Goal: Transaction & Acquisition: Book appointment/travel/reservation

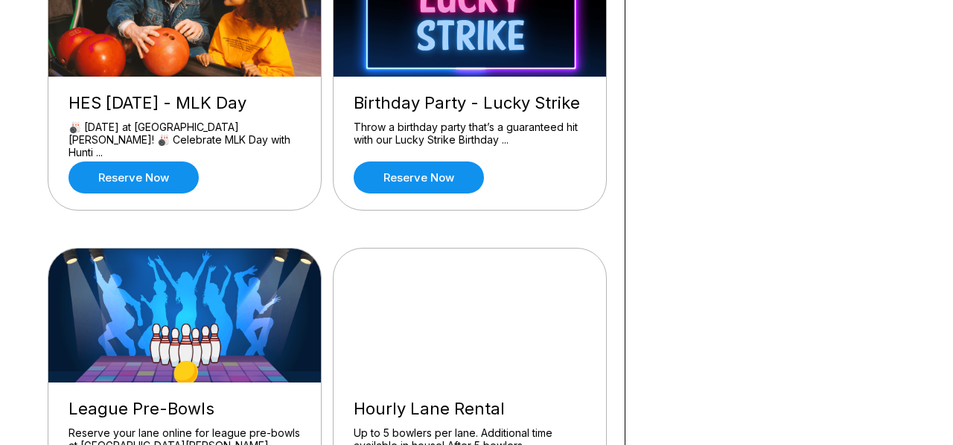
scroll to position [492, 0]
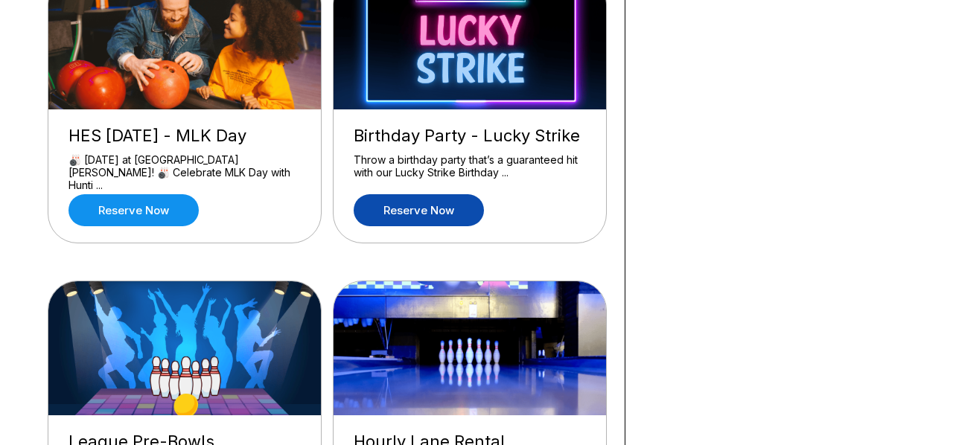
click at [404, 217] on link "Reserve now" at bounding box center [419, 210] width 130 height 32
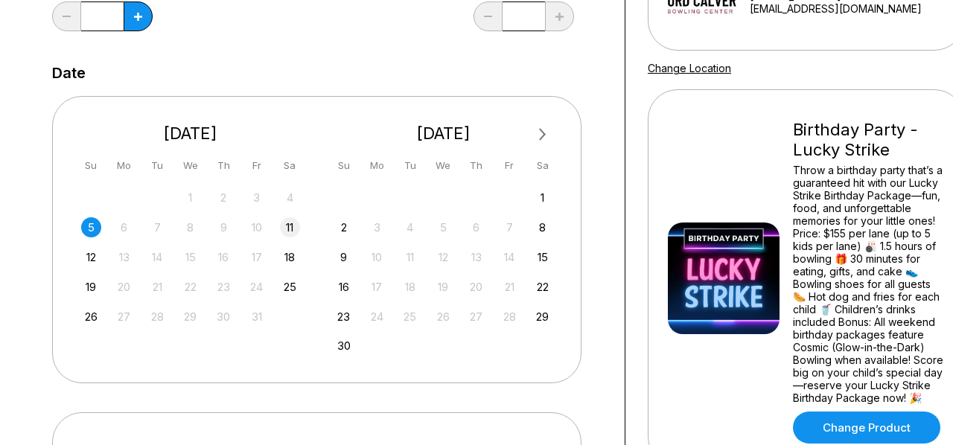
scroll to position [249, 0]
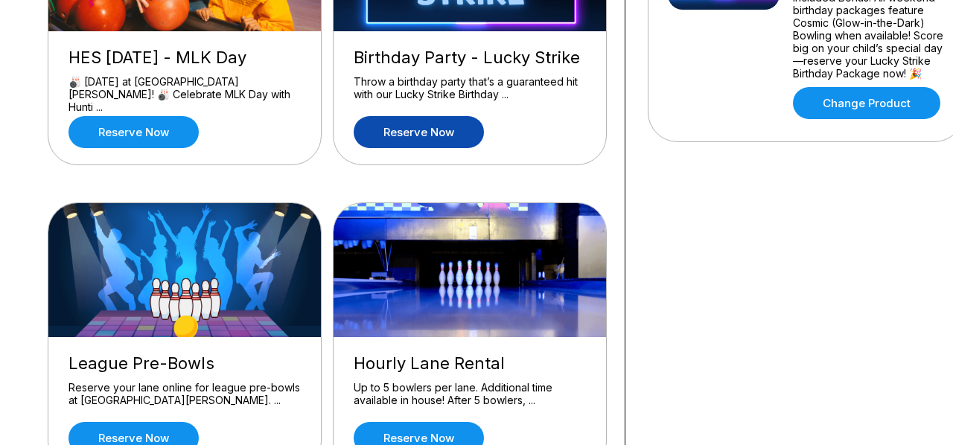
scroll to position [564, 0]
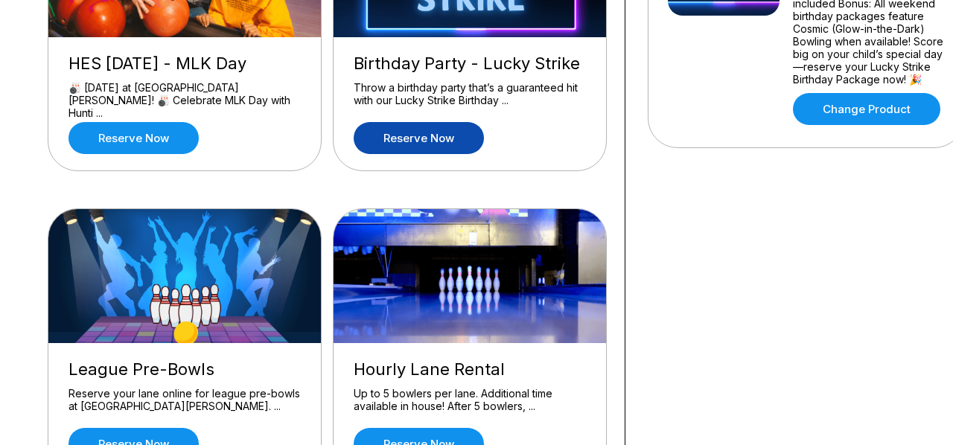
click at [417, 140] on link "Reserve now" at bounding box center [419, 138] width 130 height 32
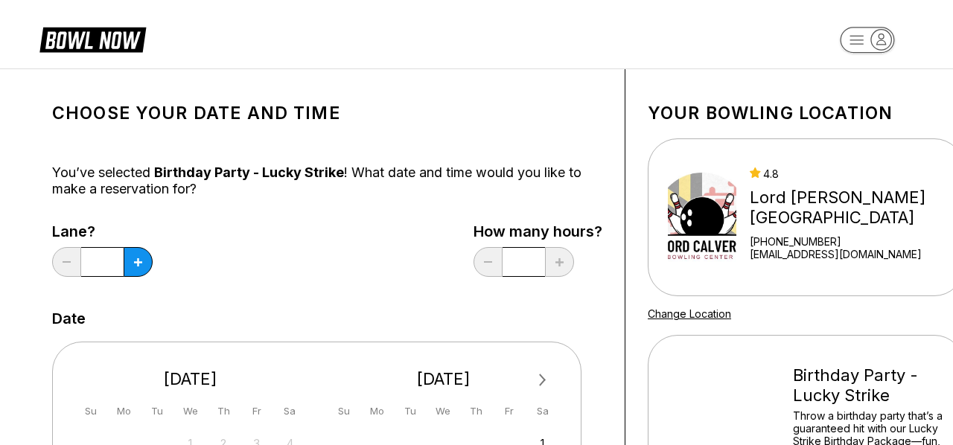
scroll to position [360, 0]
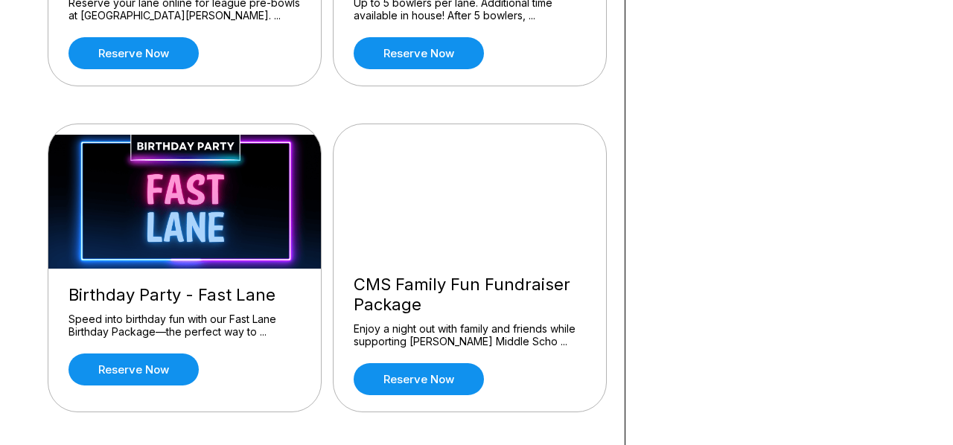
scroll to position [957, 0]
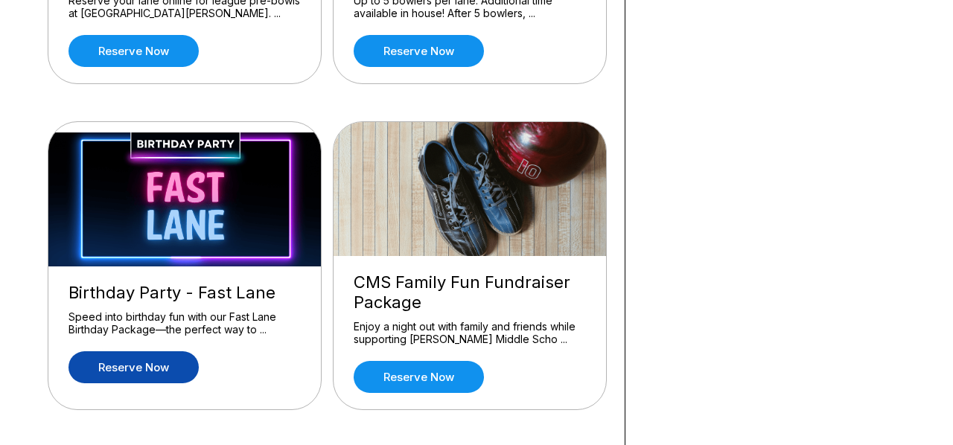
click at [138, 356] on link "Reserve now" at bounding box center [133, 367] width 130 height 32
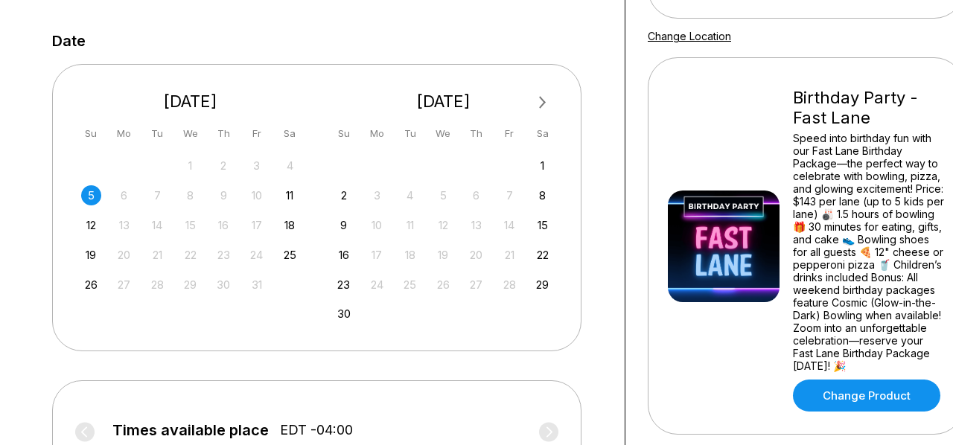
scroll to position [279, 0]
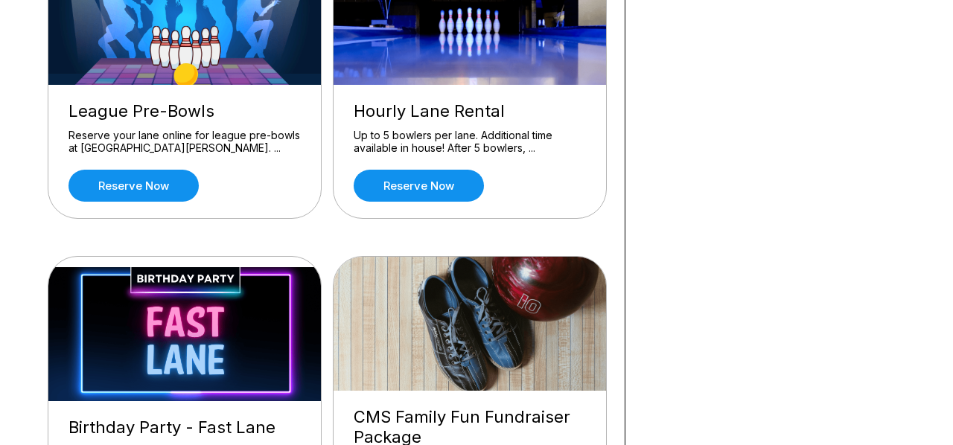
scroll to position [682, 0]
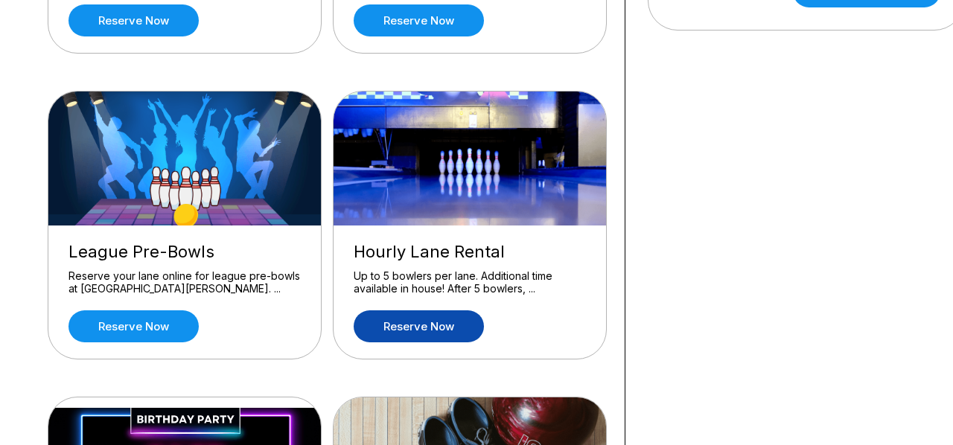
click at [390, 319] on link "Reserve now" at bounding box center [419, 326] width 130 height 32
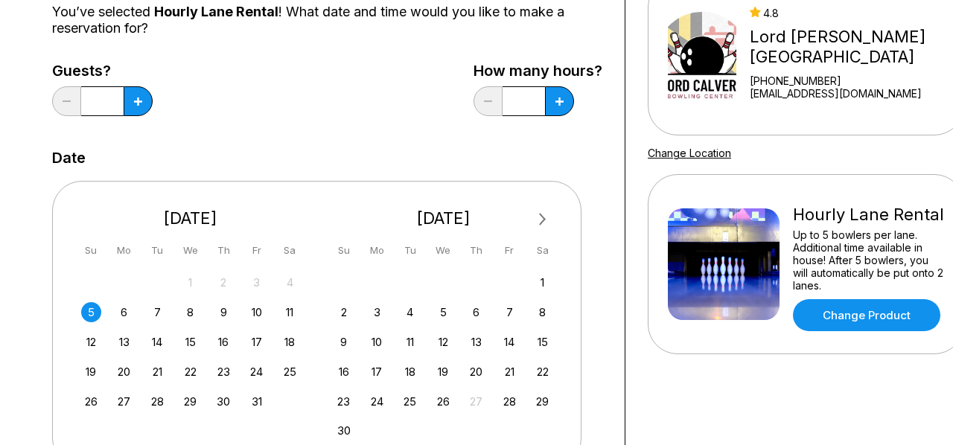
scroll to position [167, 0]
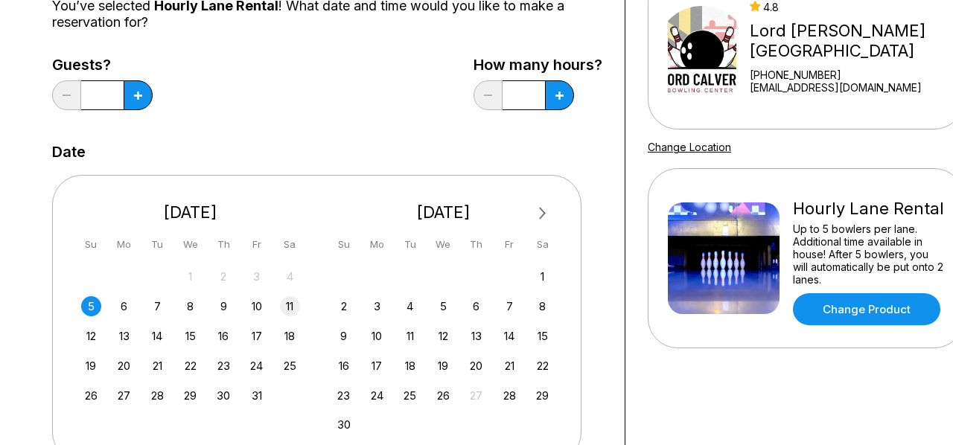
click at [296, 305] on div "11" at bounding box center [290, 306] width 20 height 20
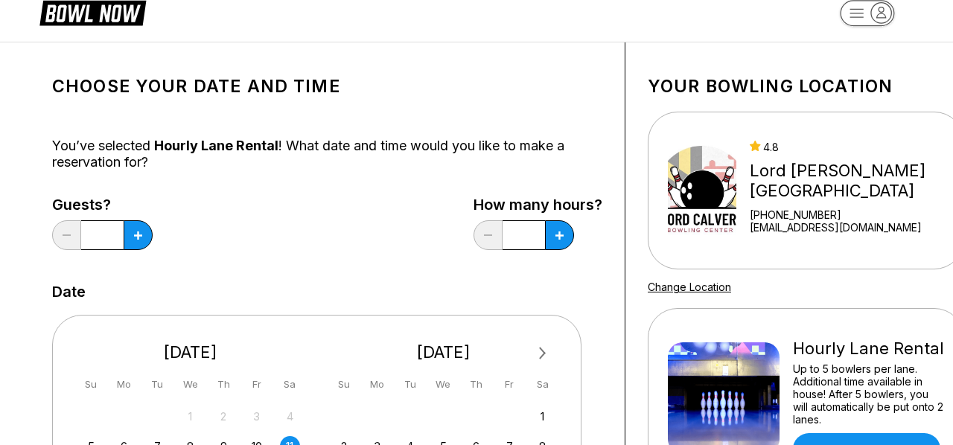
scroll to position [21, 0]
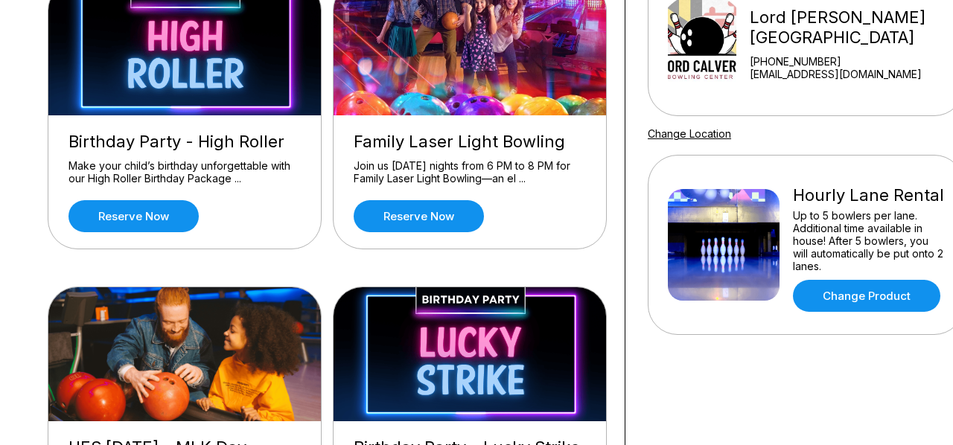
scroll to position [374, 0]
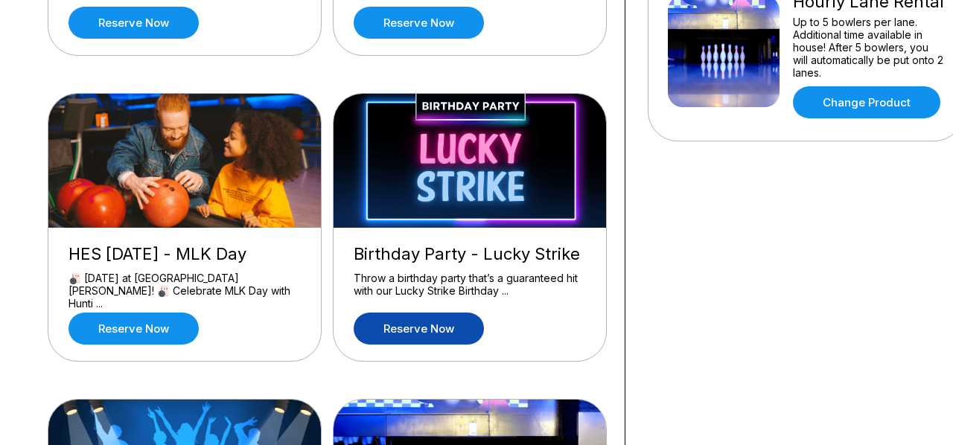
click at [382, 328] on link "Reserve now" at bounding box center [419, 329] width 130 height 32
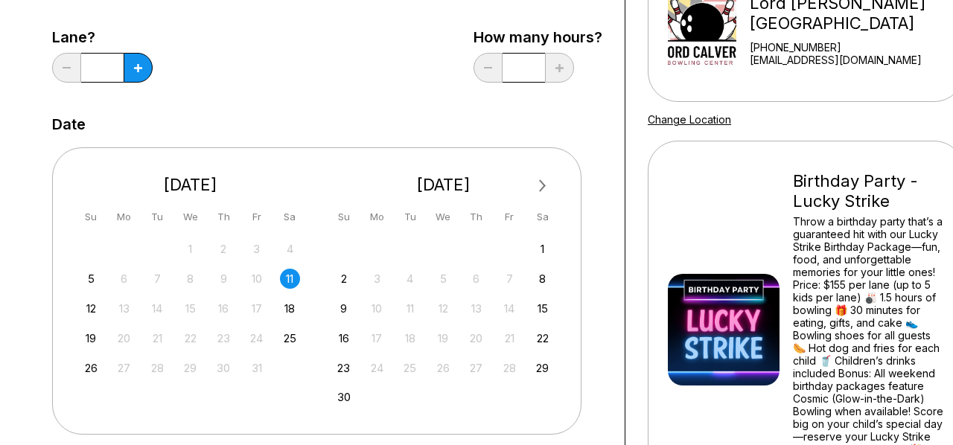
scroll to position [142, 0]
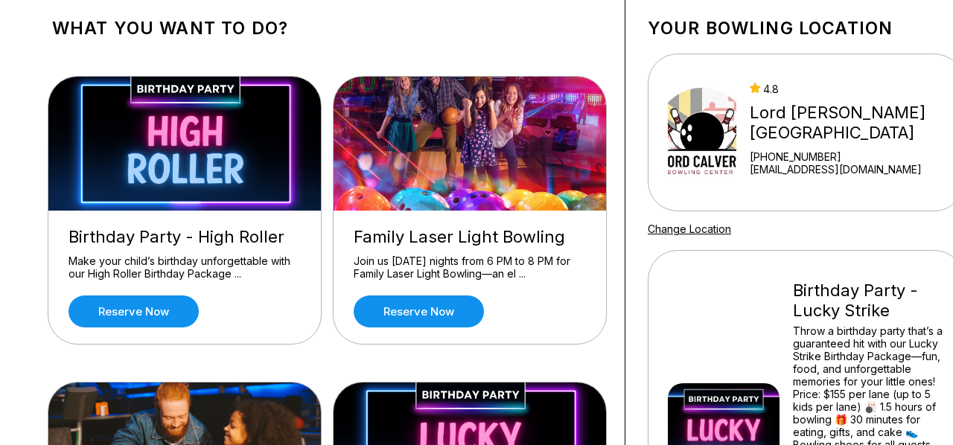
scroll to position [165, 0]
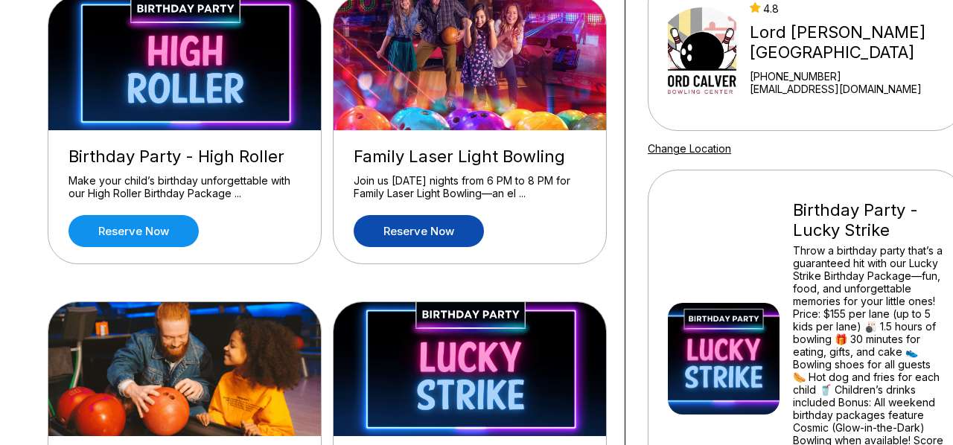
click at [447, 231] on link "Reserve now" at bounding box center [419, 231] width 130 height 32
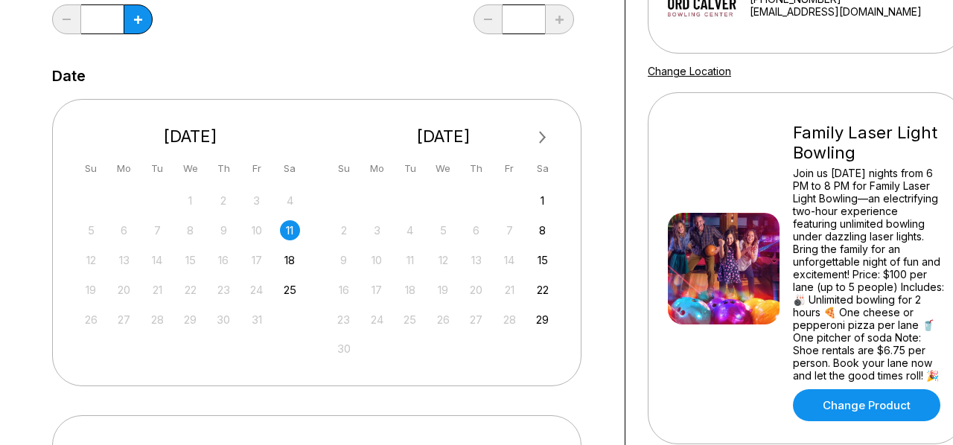
scroll to position [243, 0]
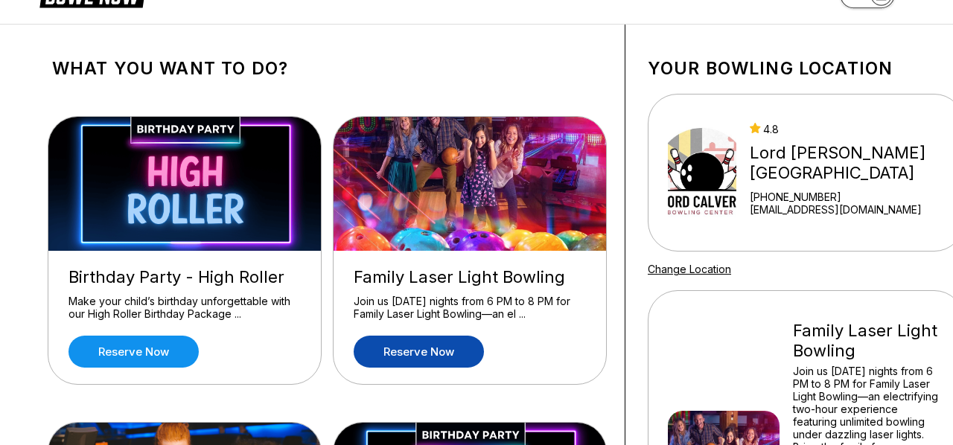
scroll to position [92, 0]
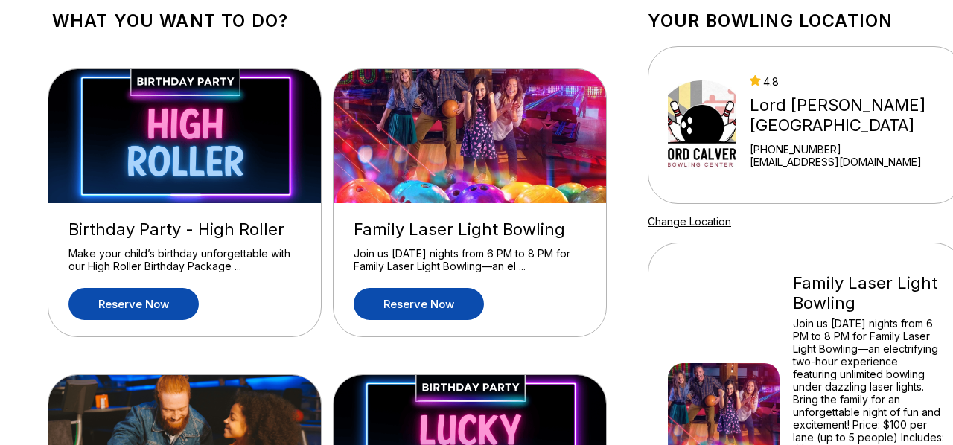
click at [177, 315] on link "Reserve now" at bounding box center [133, 304] width 130 height 32
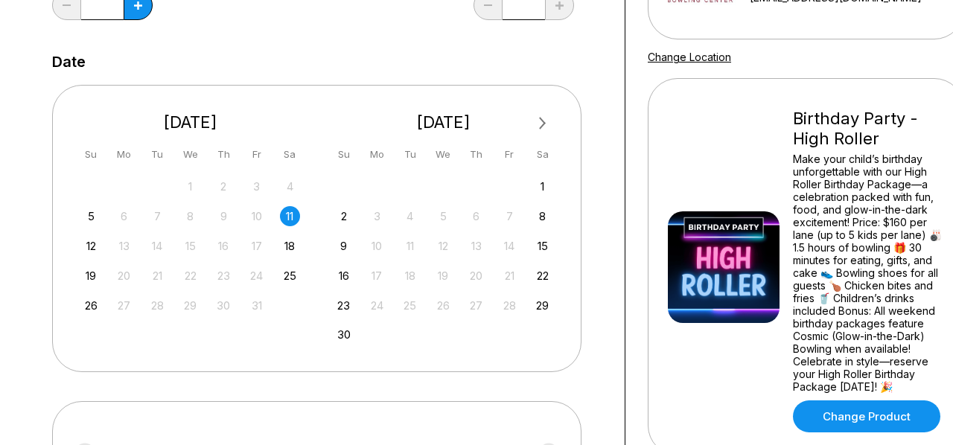
scroll to position [200, 0]
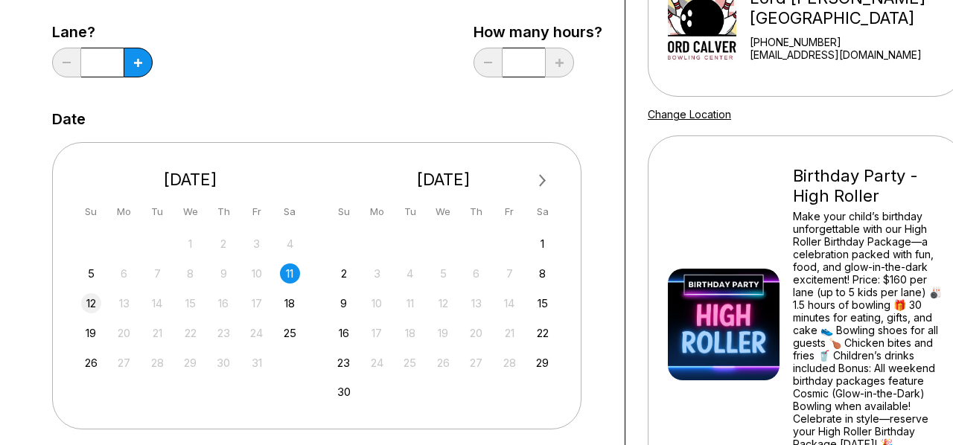
click at [94, 306] on div "12" at bounding box center [91, 303] width 20 height 20
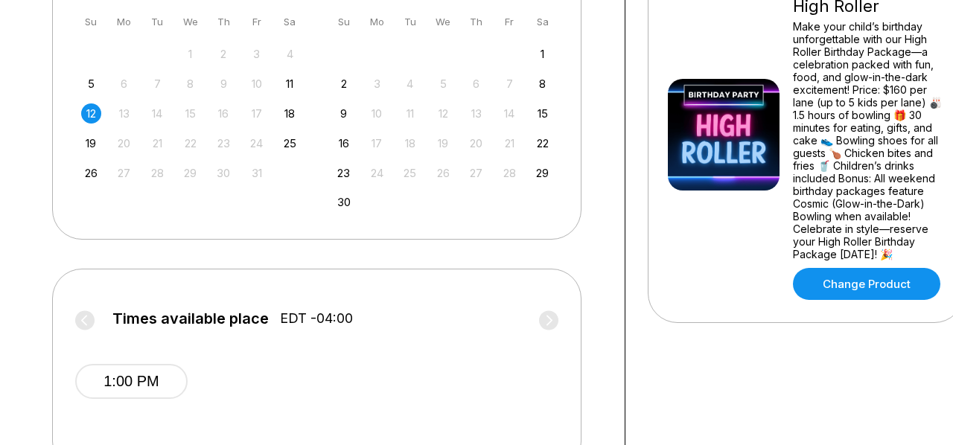
scroll to position [409, 0]
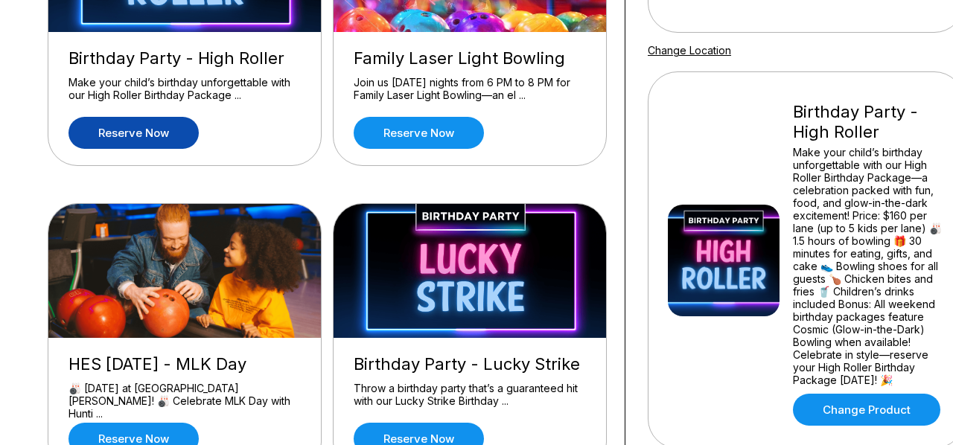
scroll to position [174, 0]
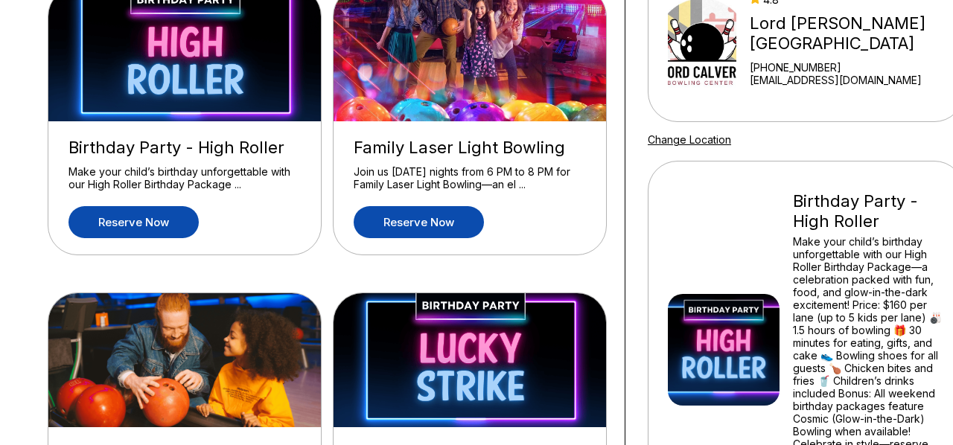
click at [390, 226] on link "Reserve now" at bounding box center [419, 222] width 130 height 32
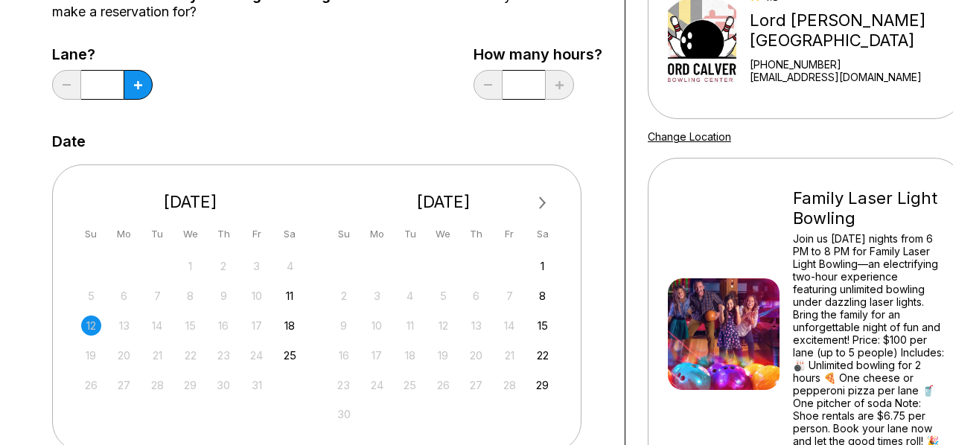
scroll to position [270, 0]
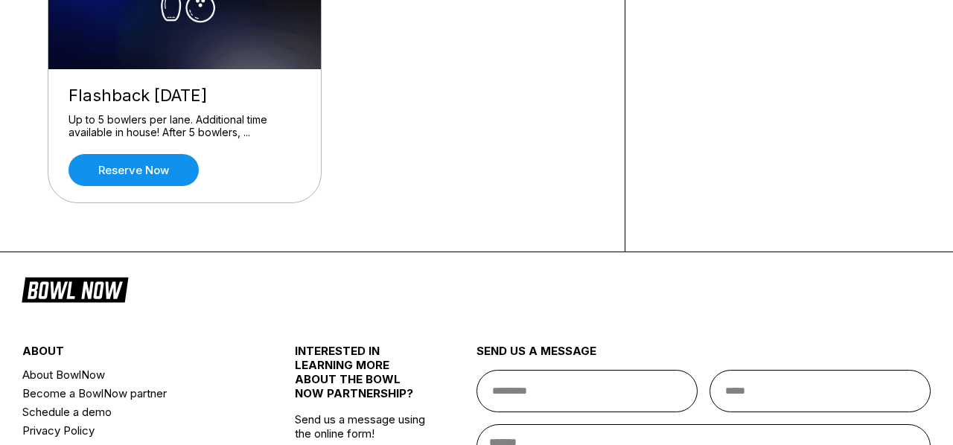
scroll to position [1778, 0]
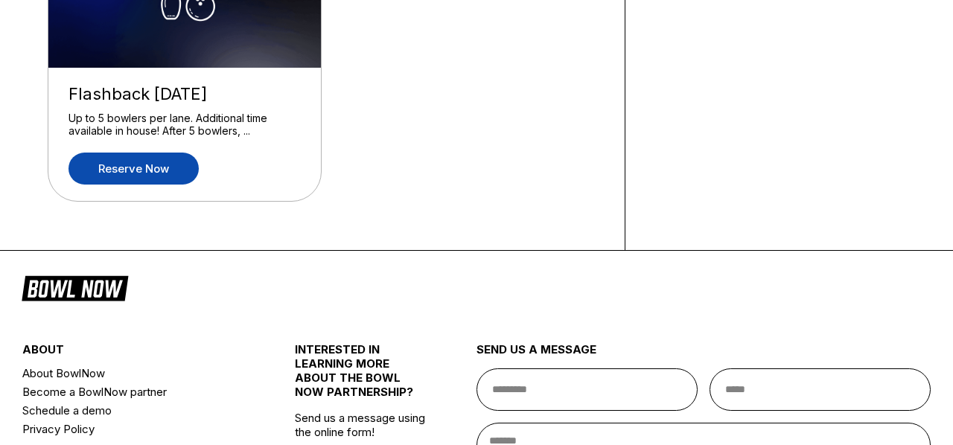
click at [165, 185] on link "Reserve now" at bounding box center [133, 169] width 130 height 32
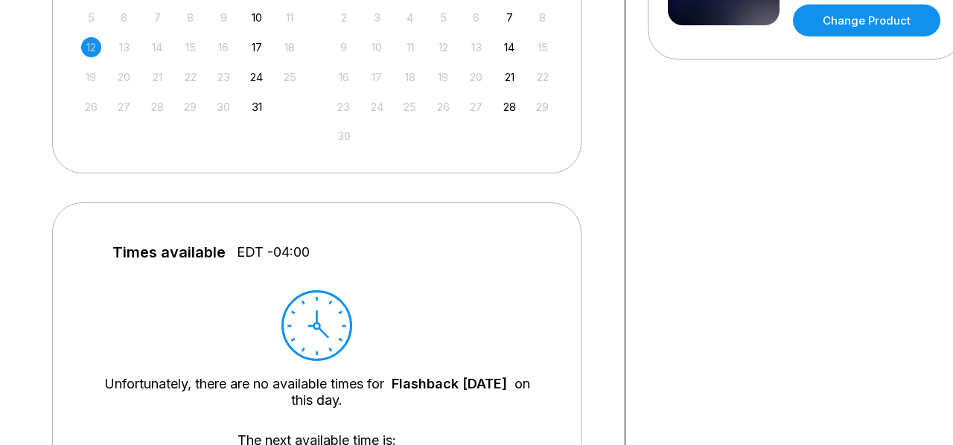
scroll to position [248, 0]
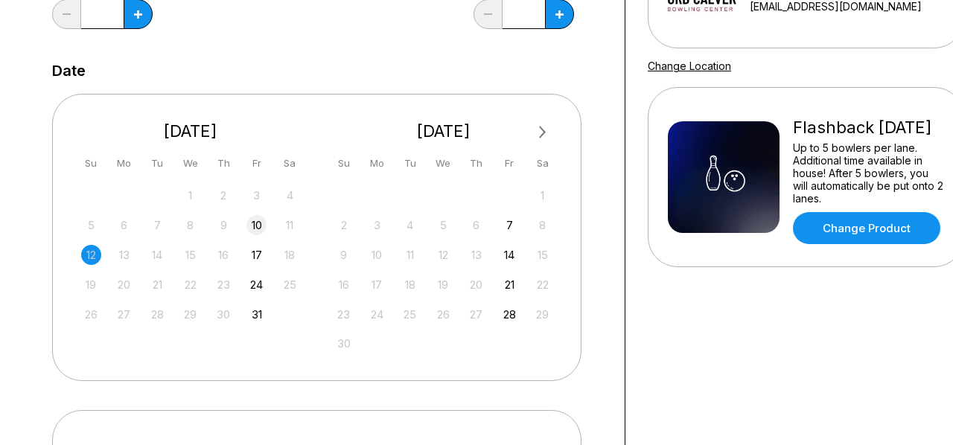
click at [263, 226] on div "10" at bounding box center [256, 225] width 20 height 20
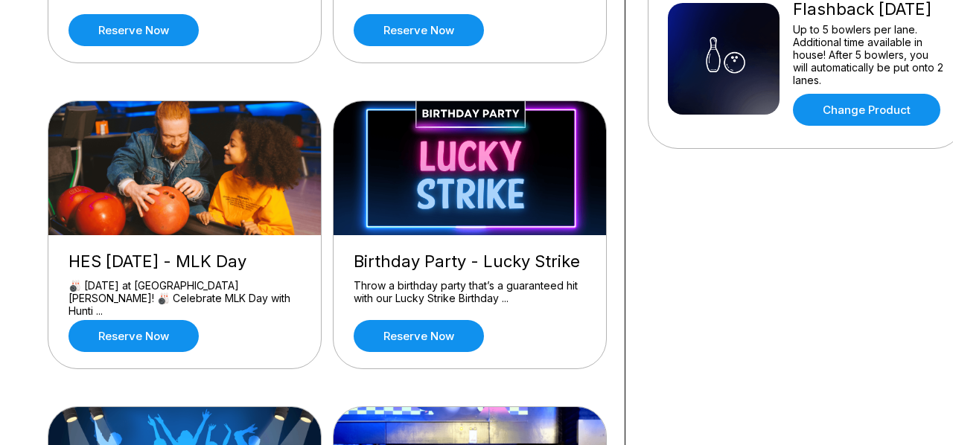
scroll to position [480, 0]
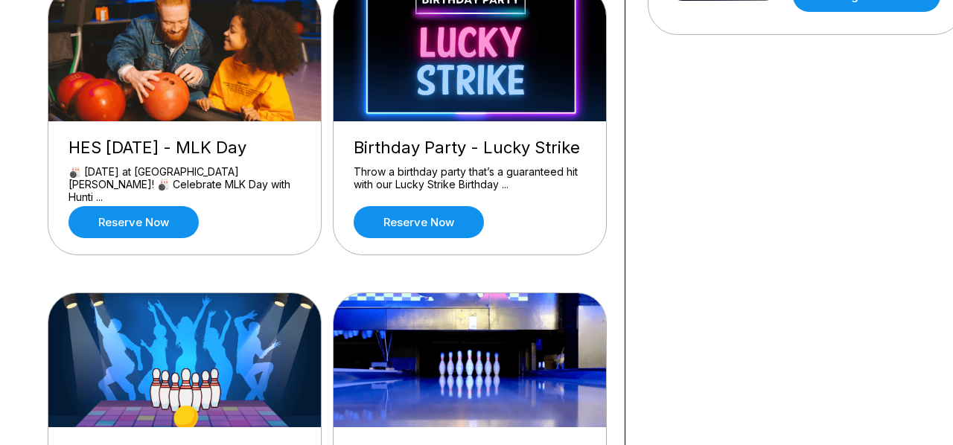
click at [421, 204] on div "Birthday Party - Lucky Strike Throw a birthday party that’s a guaranteed hit wi…" at bounding box center [470, 187] width 272 height 133
click at [426, 229] on link "Reserve now" at bounding box center [419, 222] width 130 height 32
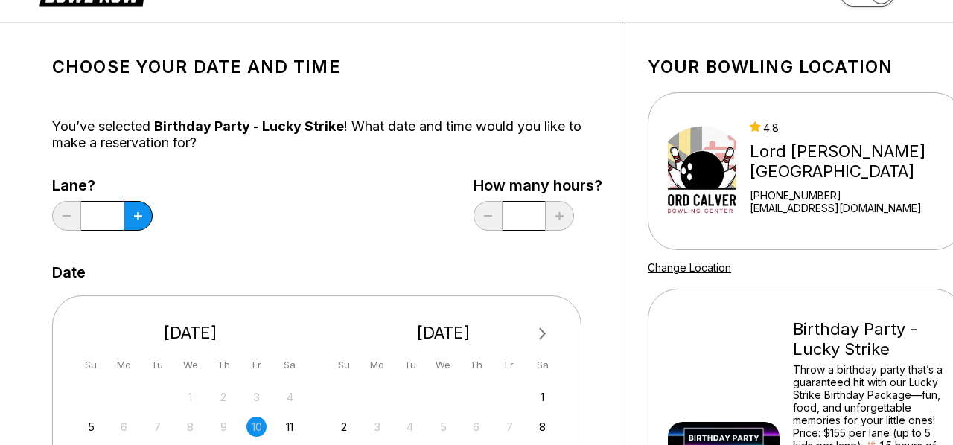
scroll to position [337, 0]
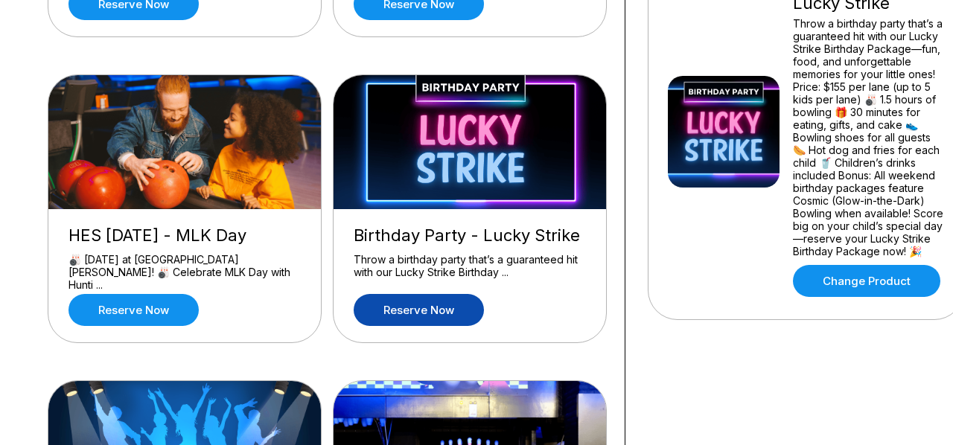
scroll to position [419, 0]
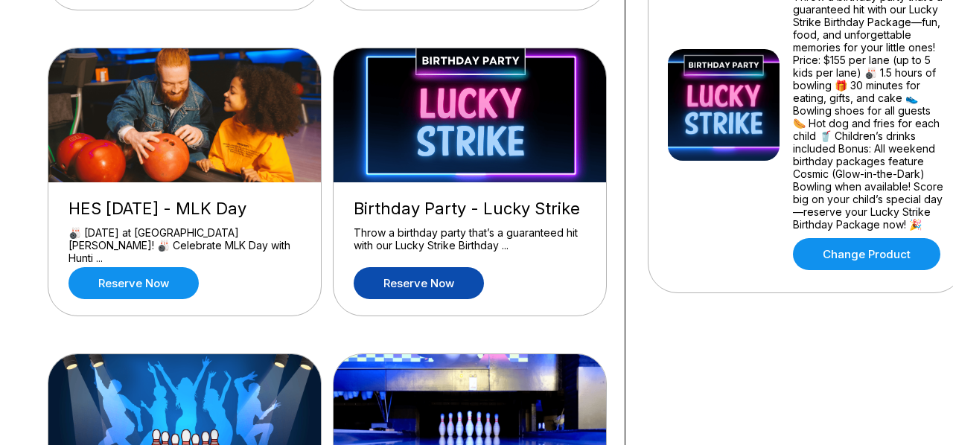
click at [436, 288] on link "Reserve now" at bounding box center [419, 283] width 130 height 32
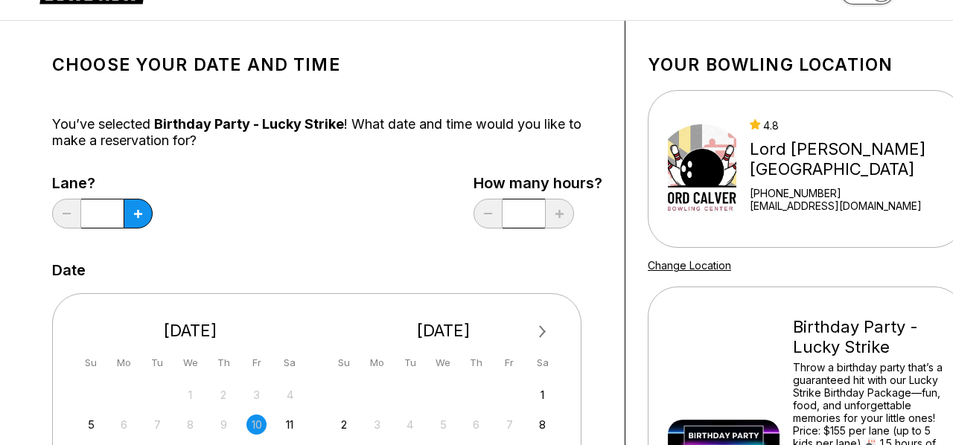
scroll to position [127, 0]
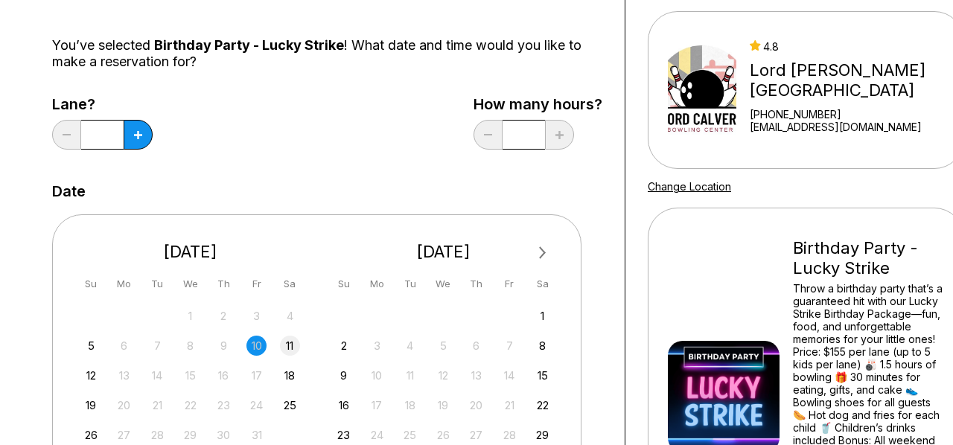
click at [296, 344] on div "11" at bounding box center [290, 346] width 20 height 20
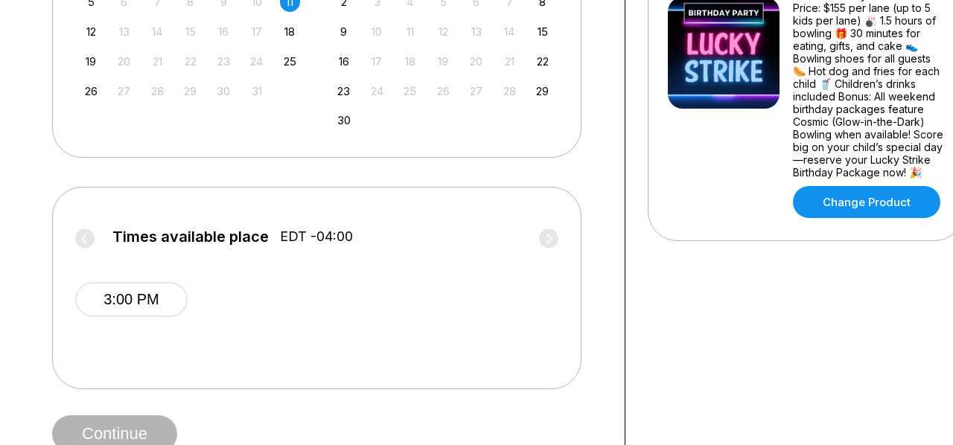
scroll to position [379, 0]
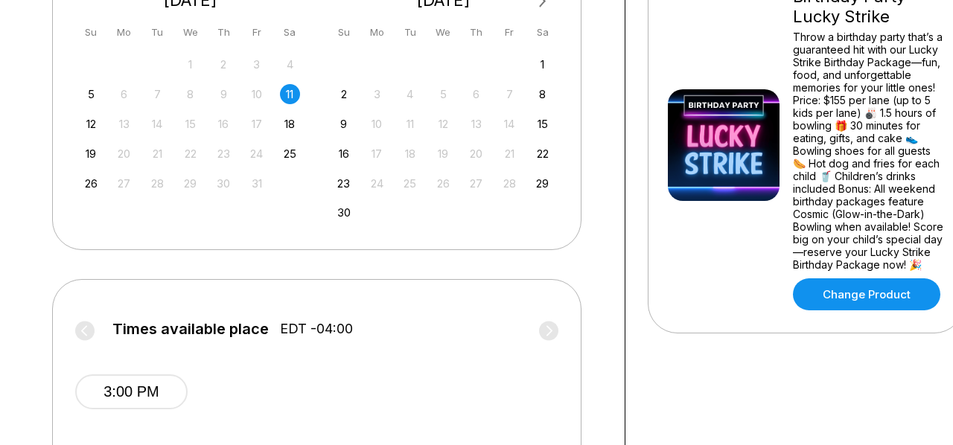
click at [84, 333] on label "Times available place EDT -04:00" at bounding box center [316, 333] width 483 height 24
click at [85, 129] on div "12" at bounding box center [91, 124] width 20 height 20
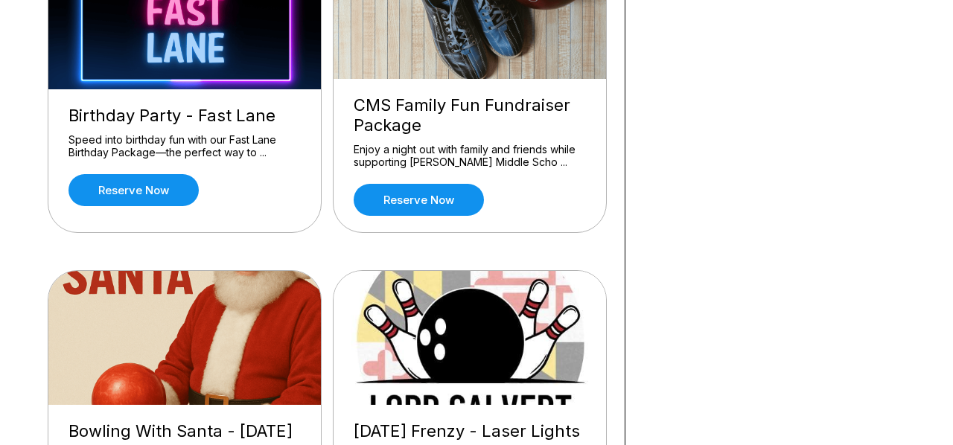
scroll to position [861, 0]
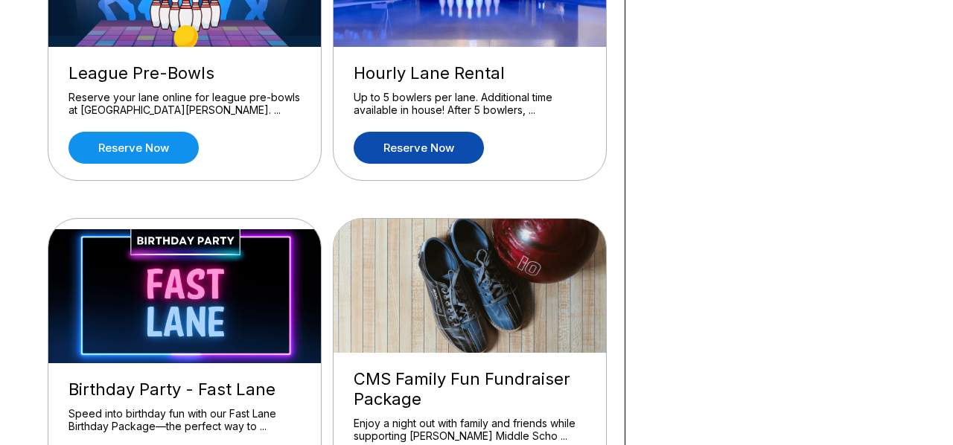
click at [392, 151] on link "Reserve now" at bounding box center [419, 148] width 130 height 32
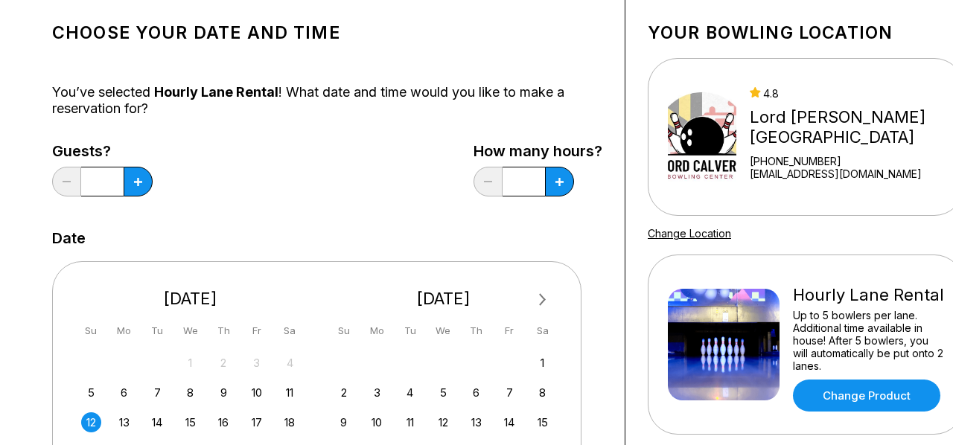
scroll to position [272, 0]
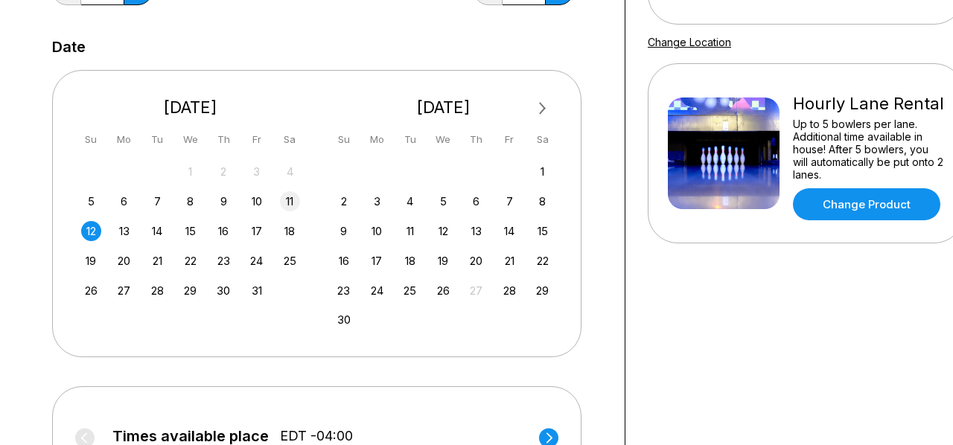
click at [291, 205] on div "11" at bounding box center [290, 201] width 20 height 20
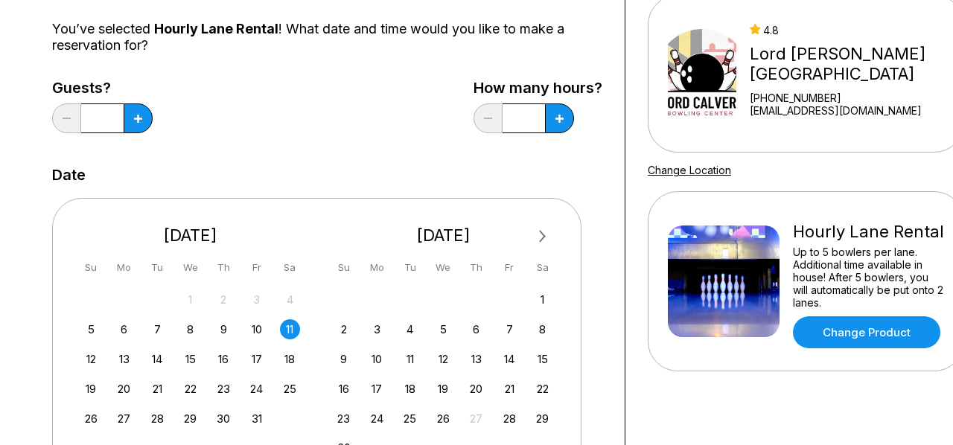
scroll to position [0, 0]
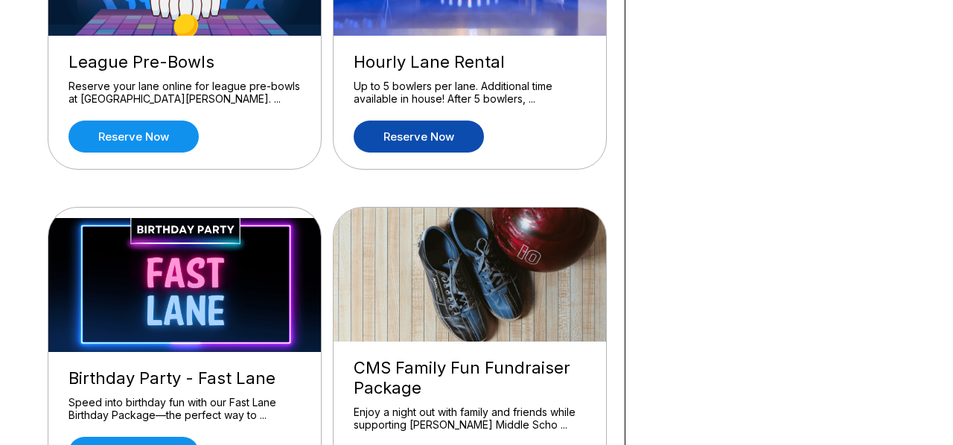
scroll to position [1100, 0]
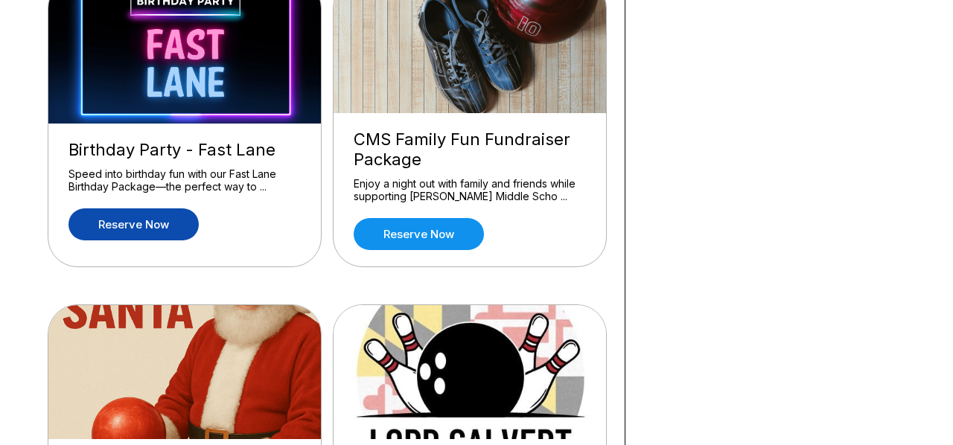
click at [150, 229] on link "Reserve now" at bounding box center [133, 224] width 130 height 32
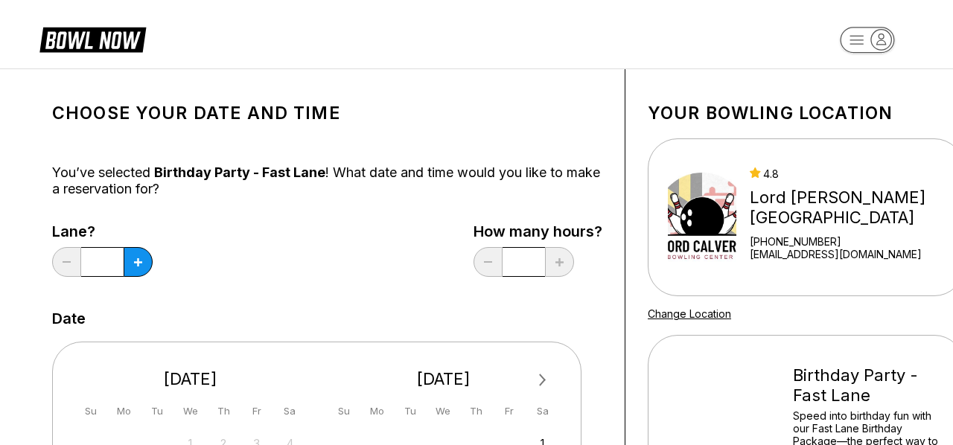
scroll to position [180, 0]
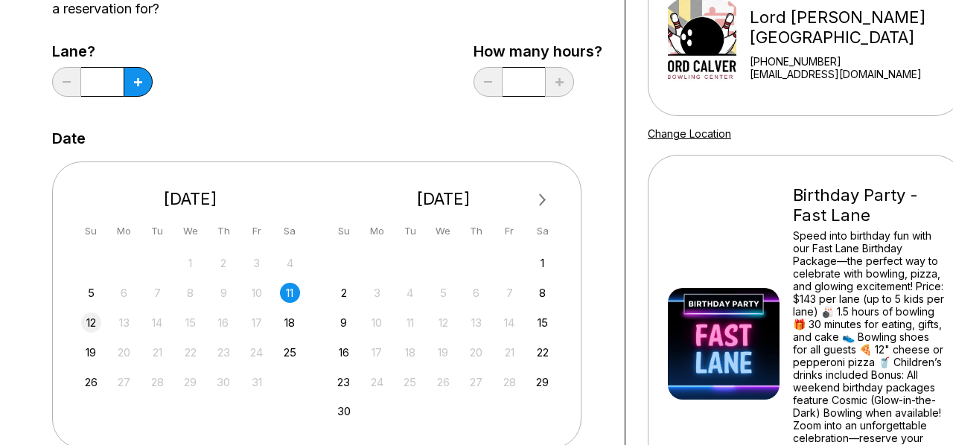
click at [92, 321] on div "12" at bounding box center [91, 323] width 20 height 20
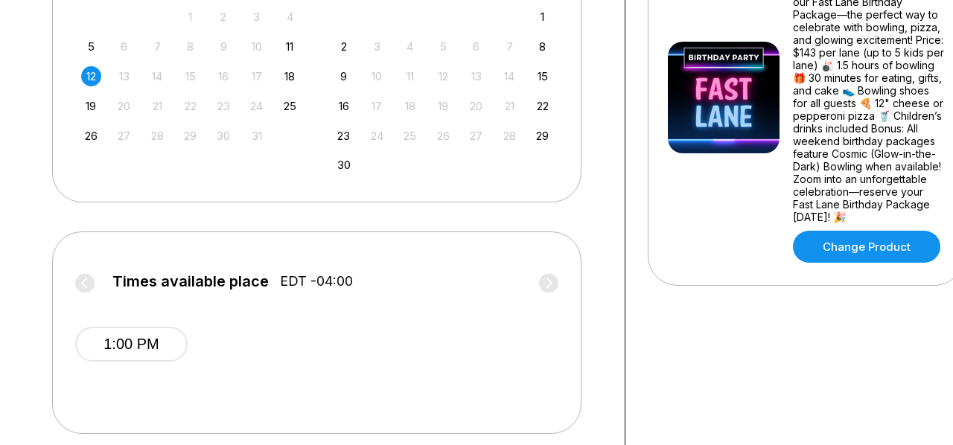
scroll to position [438, 0]
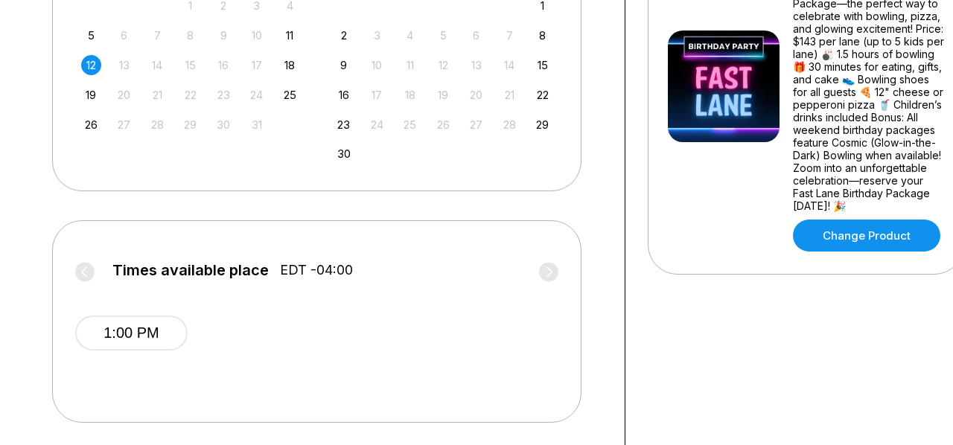
click at [297, 39] on div "11" at bounding box center [290, 35] width 20 height 20
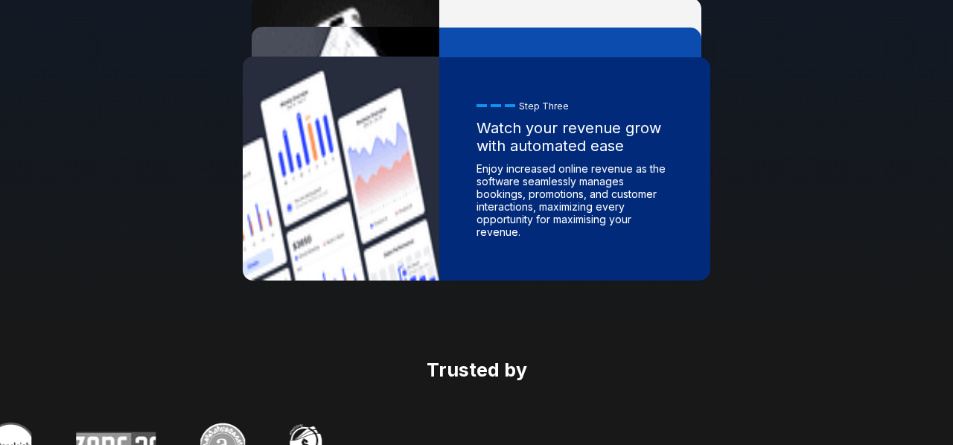
scroll to position [2201, 0]
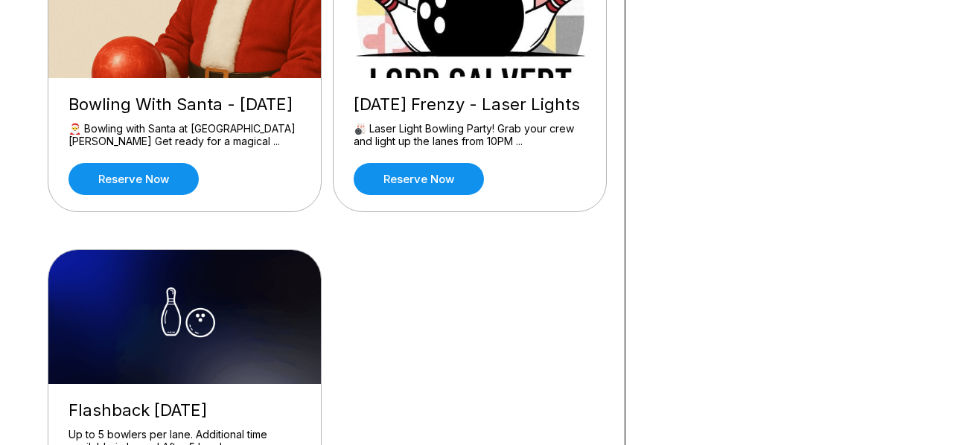
scroll to position [1441, 0]
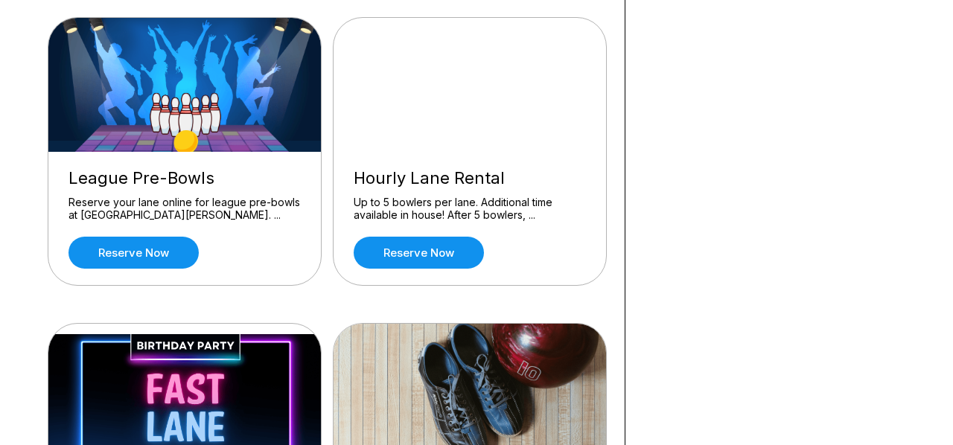
scroll to position [753, 0]
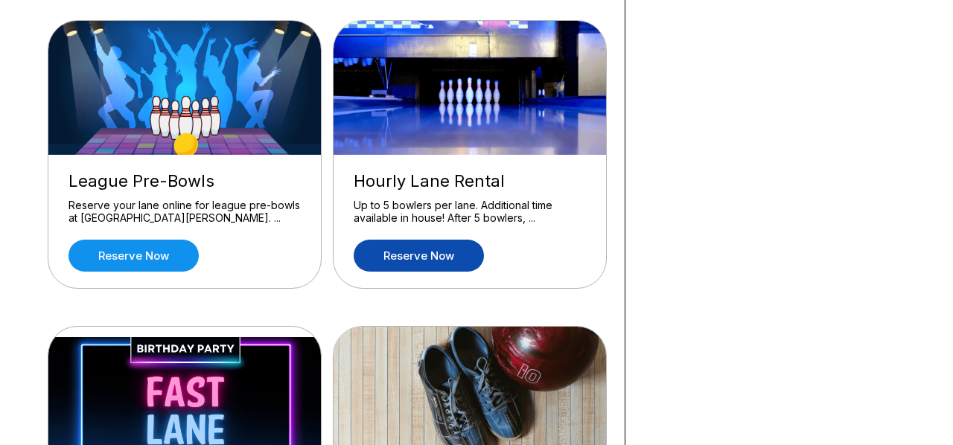
click at [421, 247] on link "Reserve now" at bounding box center [419, 256] width 130 height 32
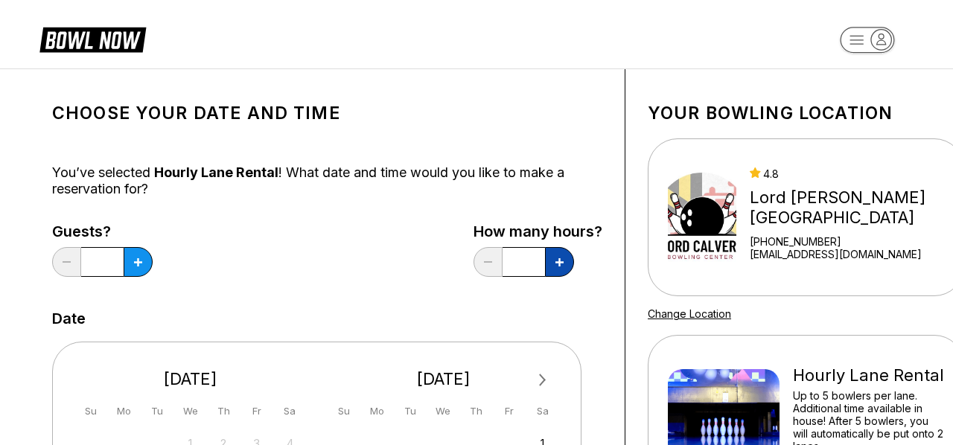
click at [558, 262] on icon at bounding box center [559, 262] width 8 height 8
click at [491, 258] on button at bounding box center [488, 262] width 29 height 30
type input "***"
click at [136, 272] on button at bounding box center [138, 262] width 29 height 30
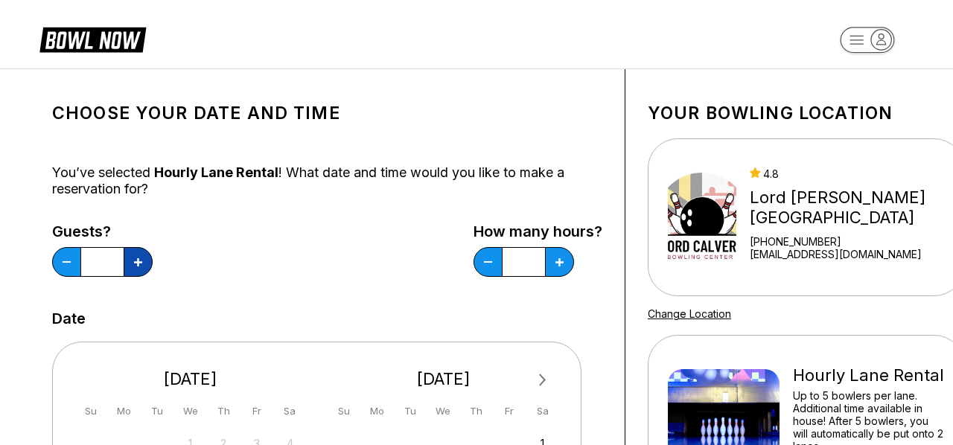
click at [136, 273] on button at bounding box center [138, 262] width 29 height 30
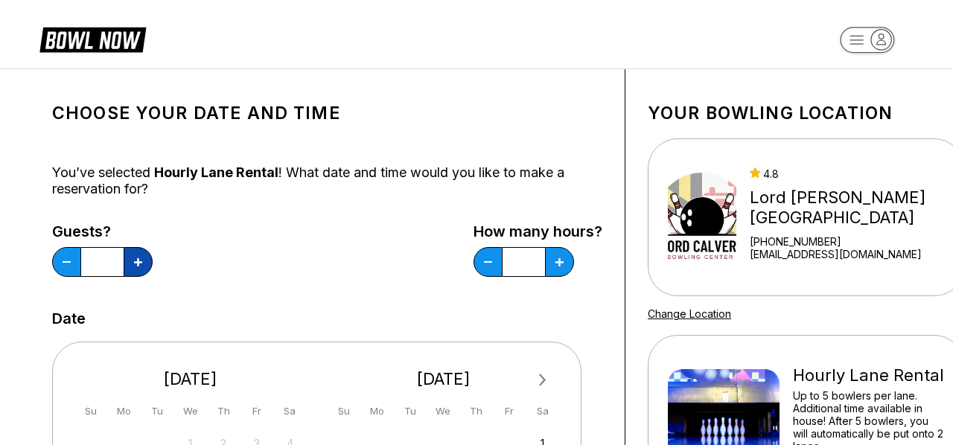
click at [136, 273] on button at bounding box center [138, 262] width 29 height 30
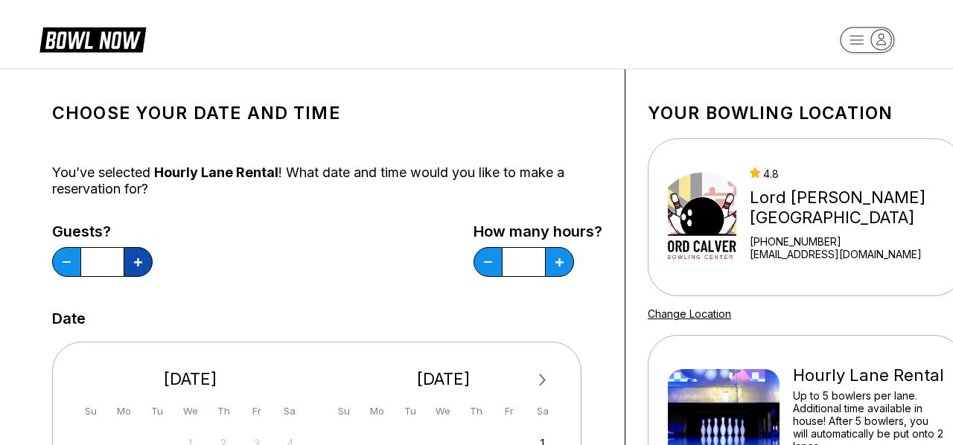
click at [136, 273] on button at bounding box center [138, 262] width 29 height 30
type input "**"
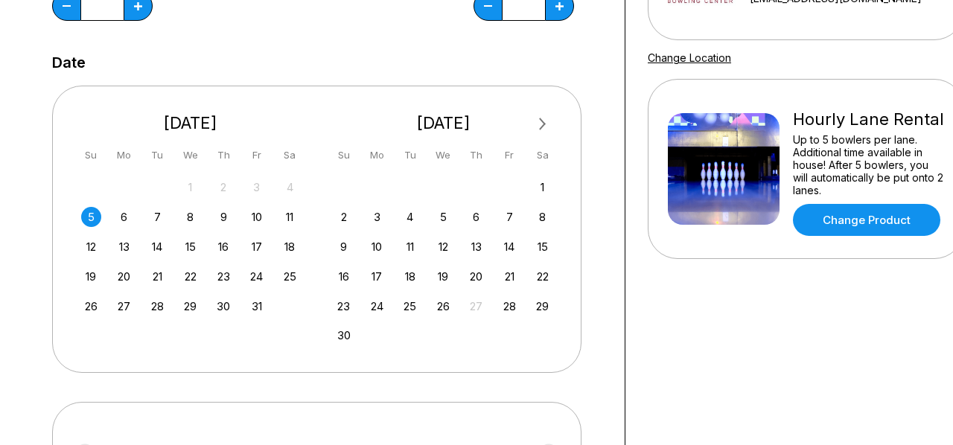
scroll to position [267, 0]
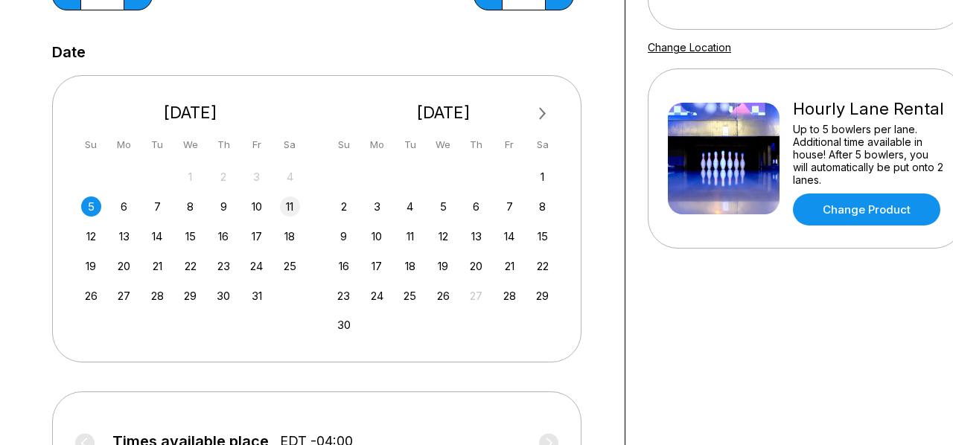
click at [293, 209] on div "11" at bounding box center [290, 207] width 20 height 20
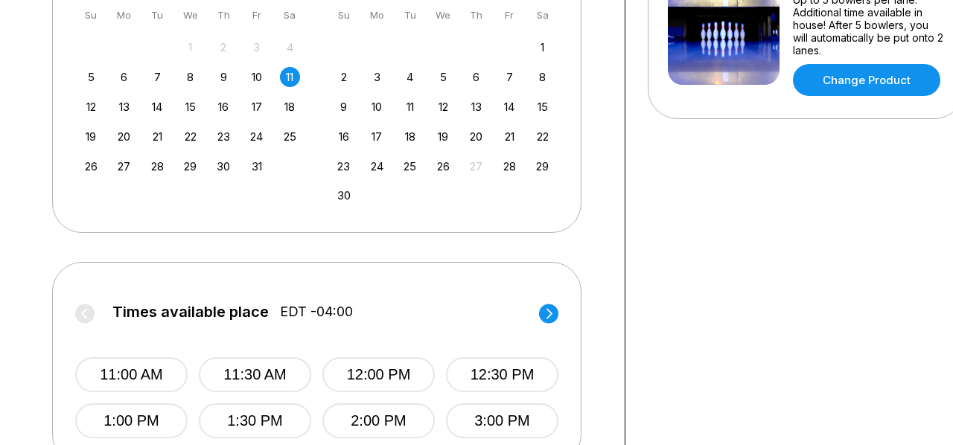
scroll to position [207, 0]
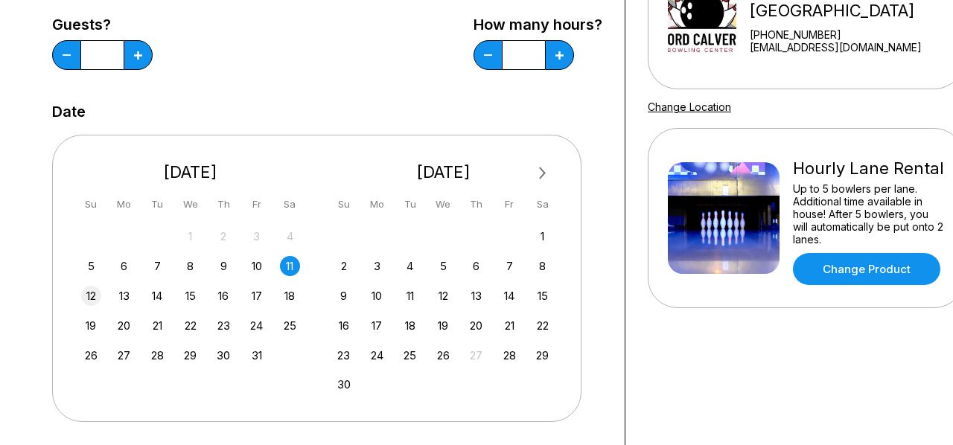
click at [95, 289] on div "12" at bounding box center [91, 296] width 20 height 20
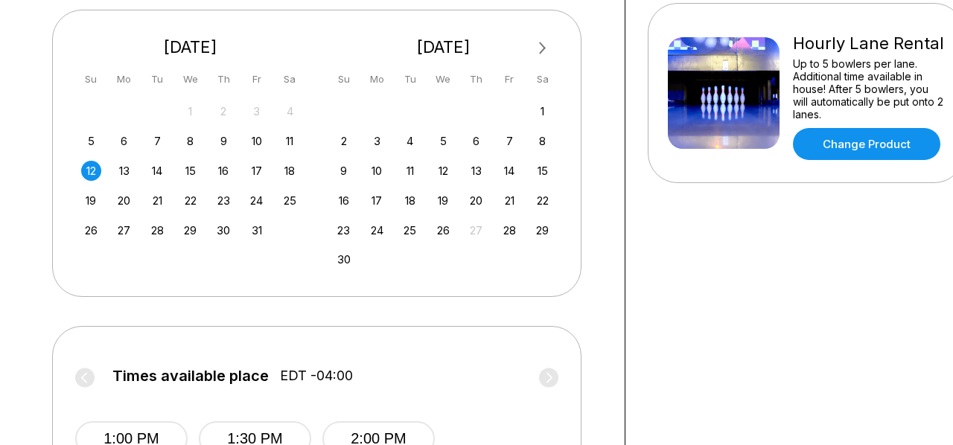
scroll to position [316, 0]
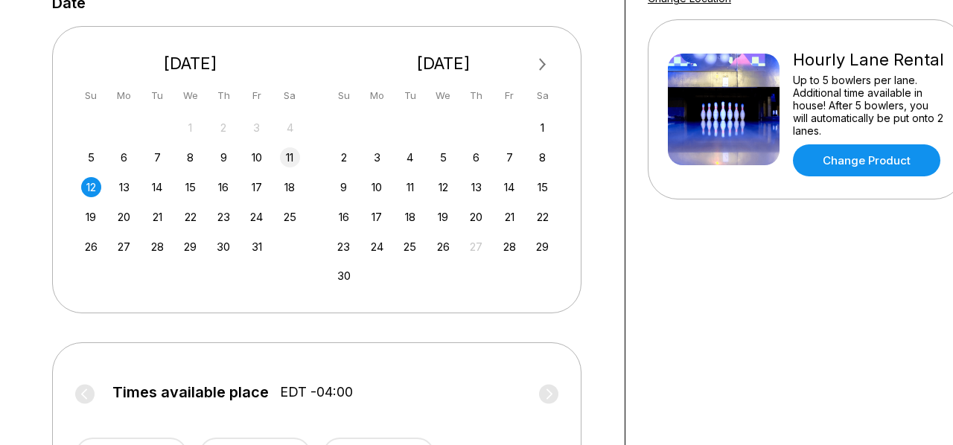
click at [291, 166] on div "11" at bounding box center [290, 157] width 20 height 20
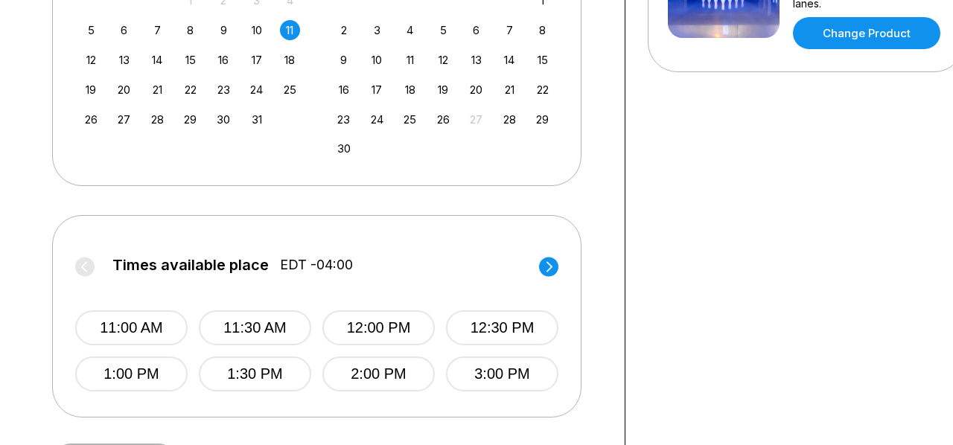
scroll to position [444, 0]
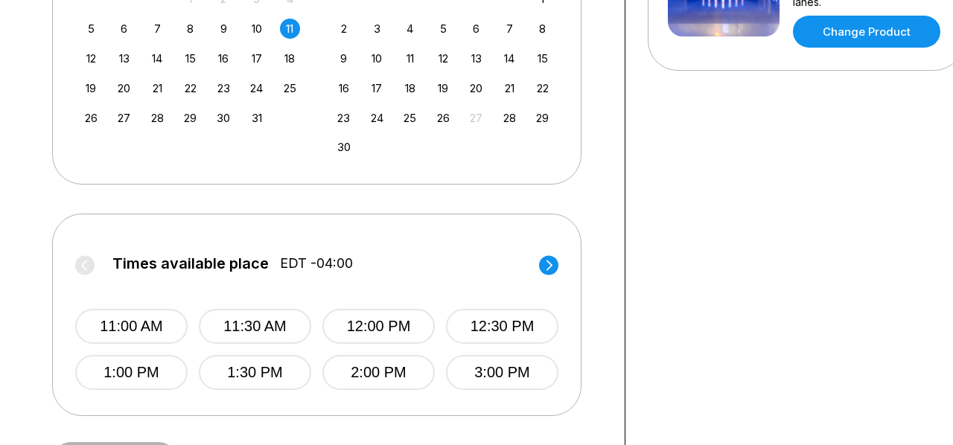
click at [563, 270] on div "Times available place EDT -04:00 11:00 AM 11:30 AM 12:00 PM 12:30 PM 1:00 PM 1:…" at bounding box center [316, 315] width 529 height 203
click at [541, 268] on circle at bounding box center [548, 264] width 19 height 19
click at [83, 265] on icon at bounding box center [84, 265] width 6 height 10
click at [484, 375] on button "3:00 PM" at bounding box center [502, 372] width 112 height 35
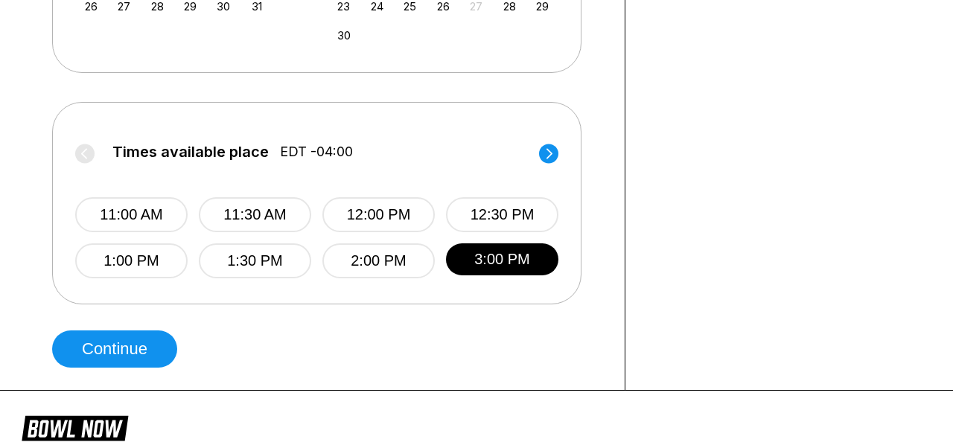
scroll to position [561, 0]
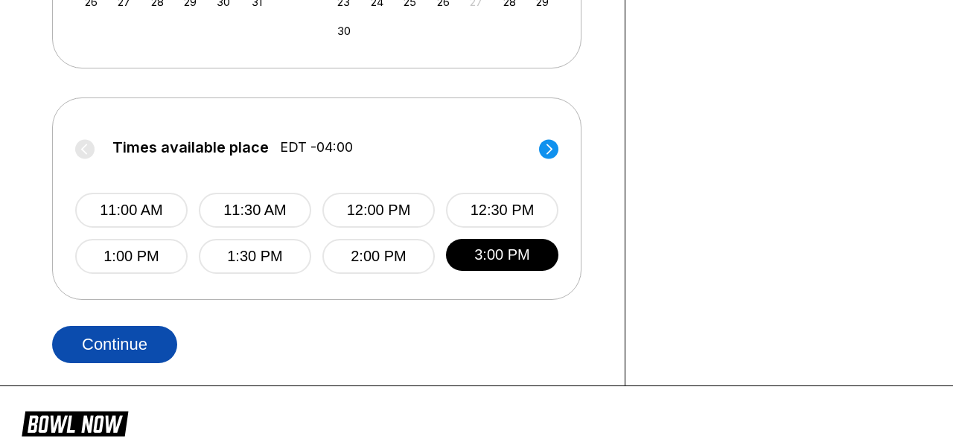
click at [121, 355] on button "Continue" at bounding box center [114, 344] width 125 height 37
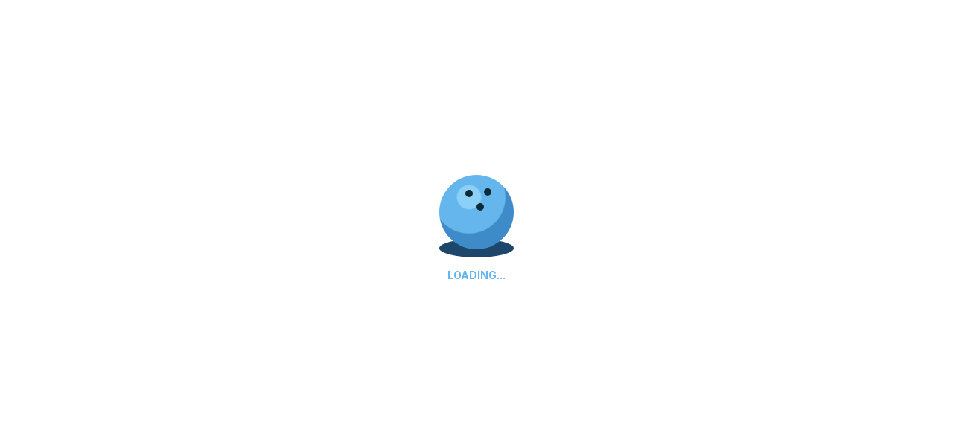
select select "**"
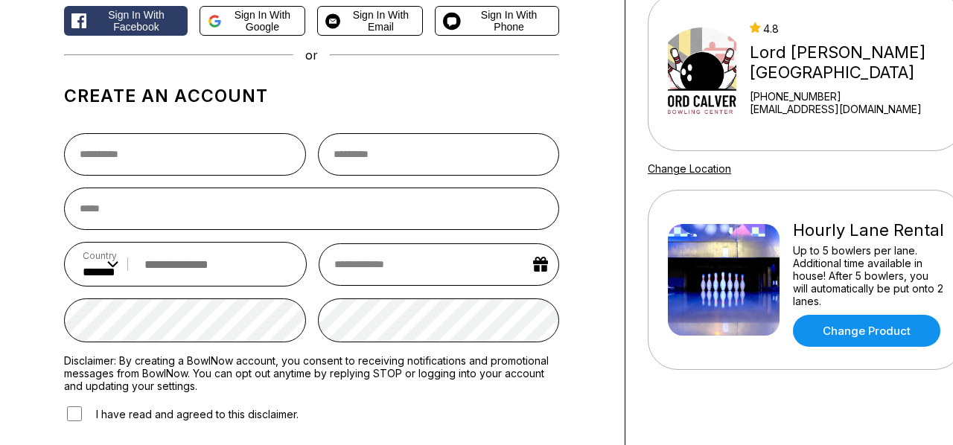
scroll to position [74, 0]
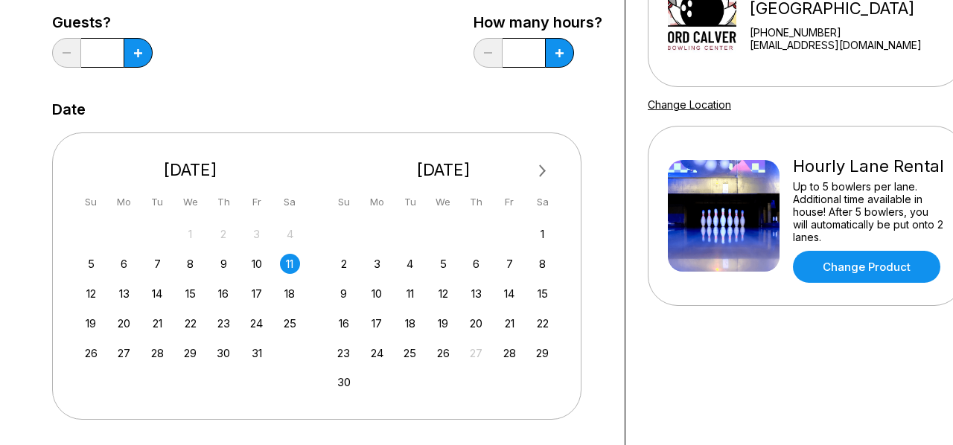
click at [294, 263] on div "11" at bounding box center [290, 264] width 20 height 20
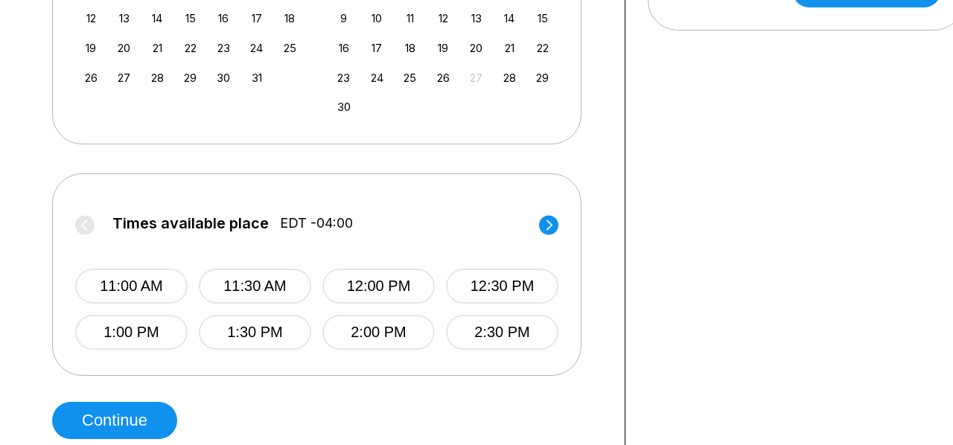
scroll to position [485, 0]
click at [162, 330] on button "1:00 PM" at bounding box center [131, 331] width 112 height 35
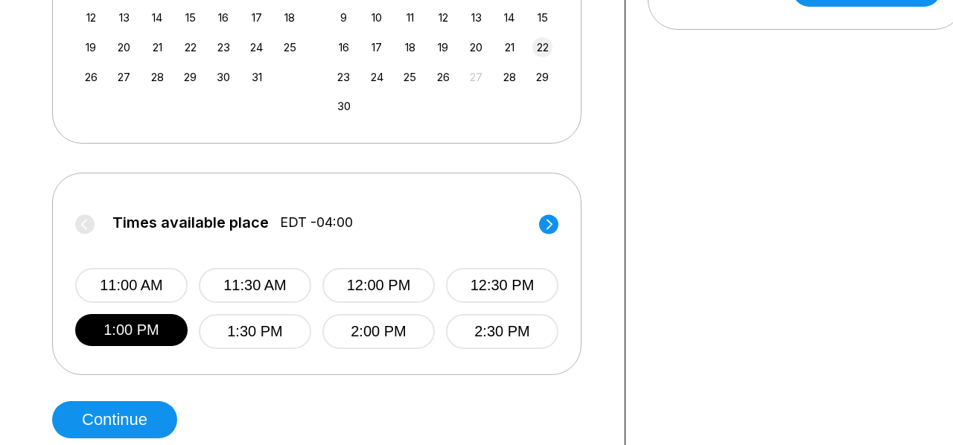
scroll to position [497, 0]
